Goal: Browse casually: Explore the website without a specific task or goal

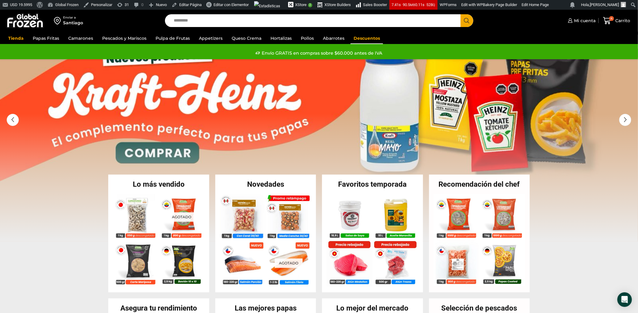
click at [354, 37] on link "Descuentos" at bounding box center [367, 38] width 32 height 12
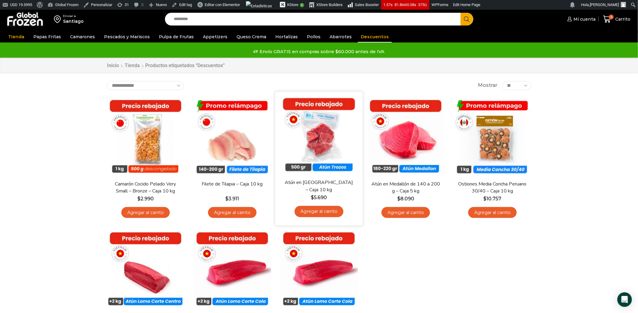
scroll to position [1, 0]
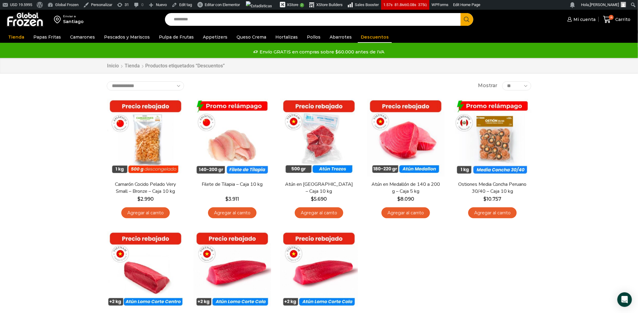
click at [24, 17] on img at bounding box center [25, 20] width 38 height 16
